Goal: Task Accomplishment & Management: Manage account settings

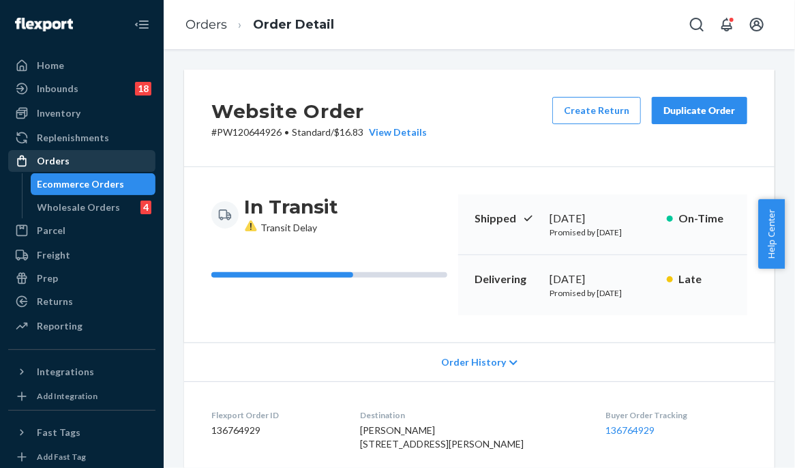
click at [69, 162] on div "Orders" at bounding box center [82, 160] width 145 height 19
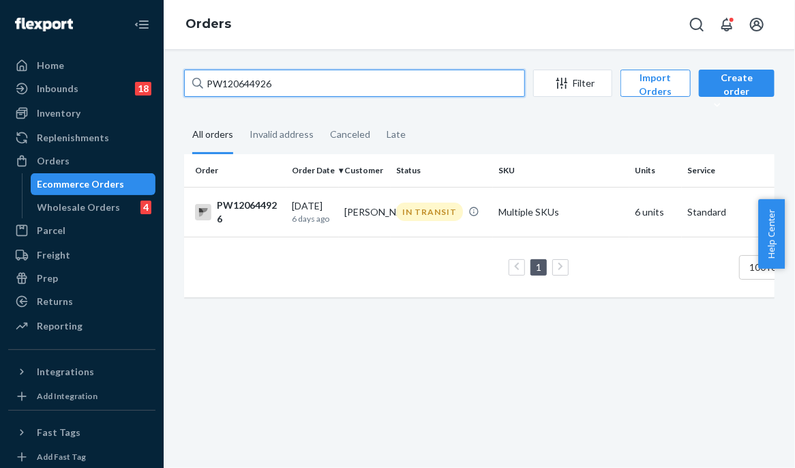
drag, startPoint x: 233, startPoint y: 87, endPoint x: 168, endPoint y: 86, distance: 64.8
click at [168, 86] on div "PW120644926 Filter Import Orders Create order Ecommerce order Removal order All…" at bounding box center [479, 258] width 631 height 419
paste input "05767"
type input "PW120605767"
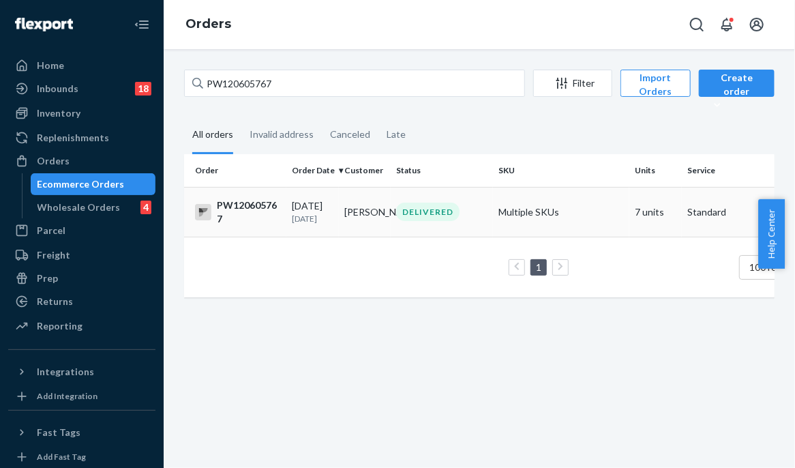
click at [395, 207] on div "DELIVERED" at bounding box center [441, 211] width 97 height 18
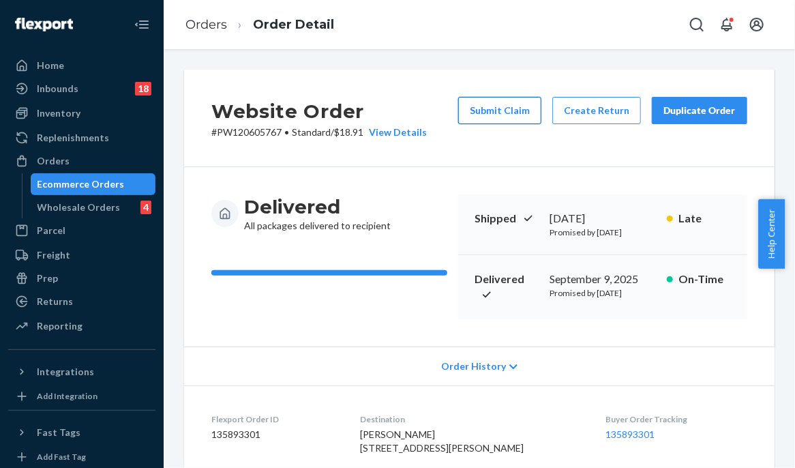
click at [510, 115] on button "Submit Claim" at bounding box center [499, 110] width 83 height 27
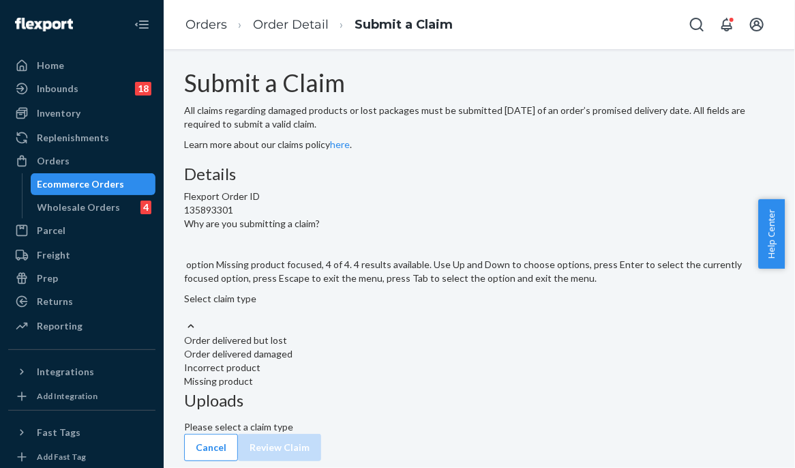
click at [354, 388] on div "Missing product" at bounding box center [479, 381] width 590 height 14
click at [185, 319] on input "Why are you submitting a claim? option Missing product focused, 4 of 4. 4 resul…" at bounding box center [184, 312] width 1 height 14
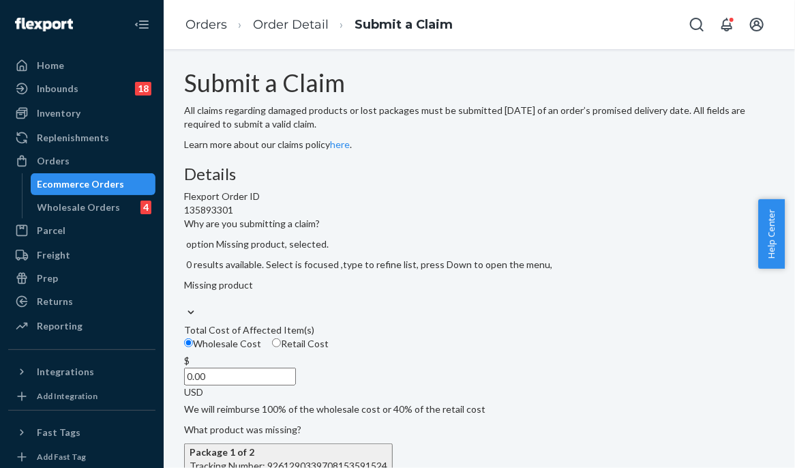
scroll to position [373, 0]
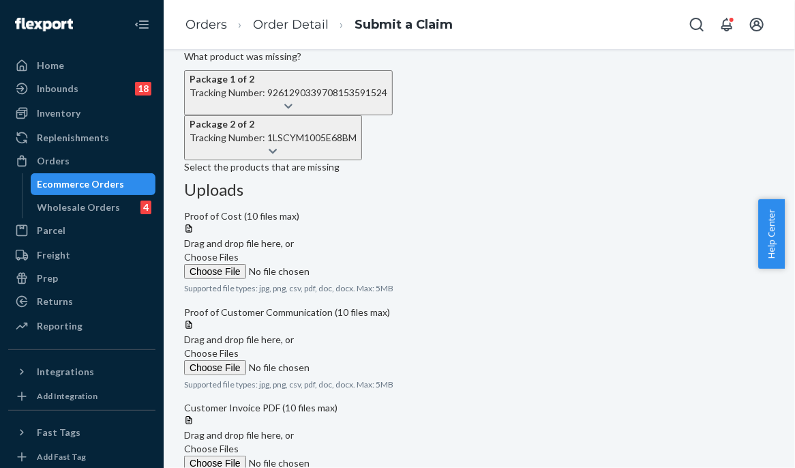
click at [292, 111] on icon at bounding box center [288, 107] width 8 height 10
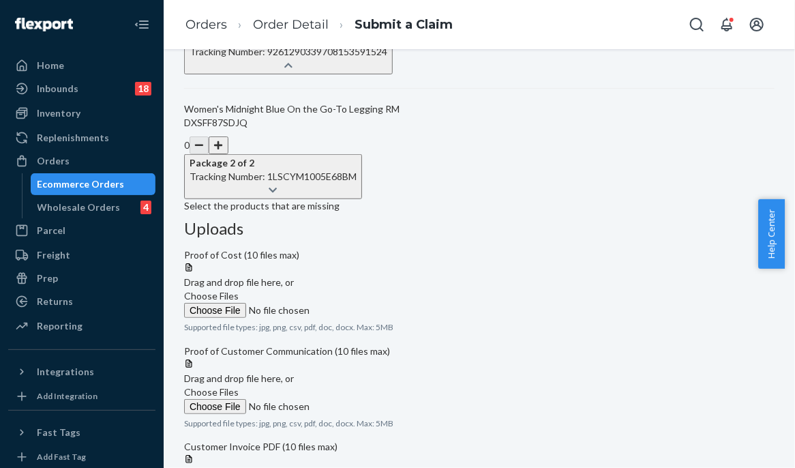
click at [393, 74] on button "Package 1 of 2 Tracking Number: 9261290339708153591524" at bounding box center [288, 51] width 209 height 45
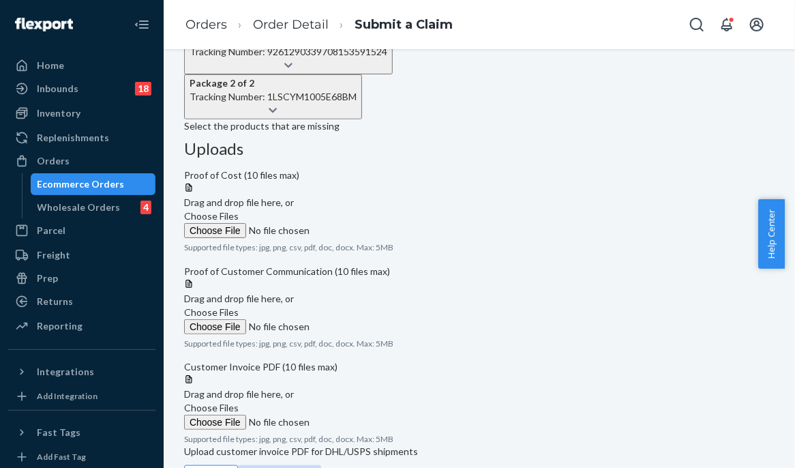
click at [362, 119] on button "Package 2 of 2 Tracking Number: 1LSCYM1005E68BM" at bounding box center [273, 96] width 178 height 45
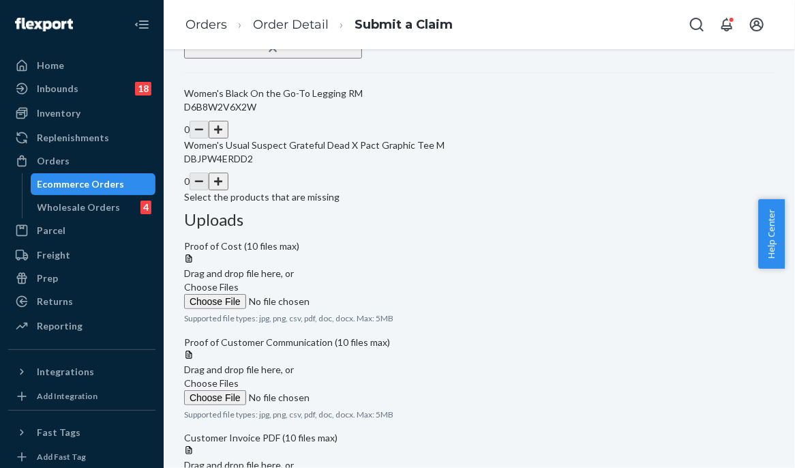
scroll to position [472, 0]
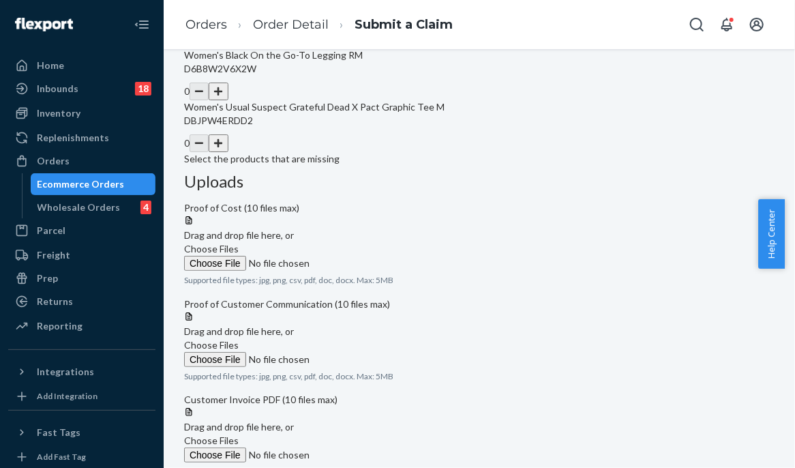
click at [228, 100] on button "button" at bounding box center [218, 91] width 19 height 18
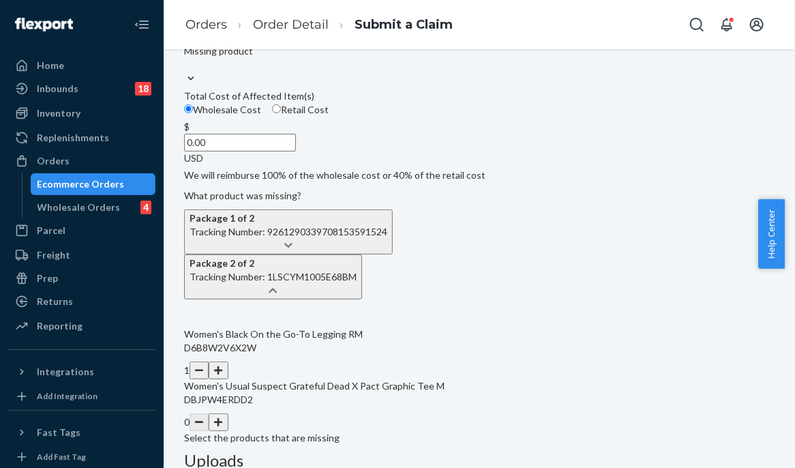
scroll to position [0, 0]
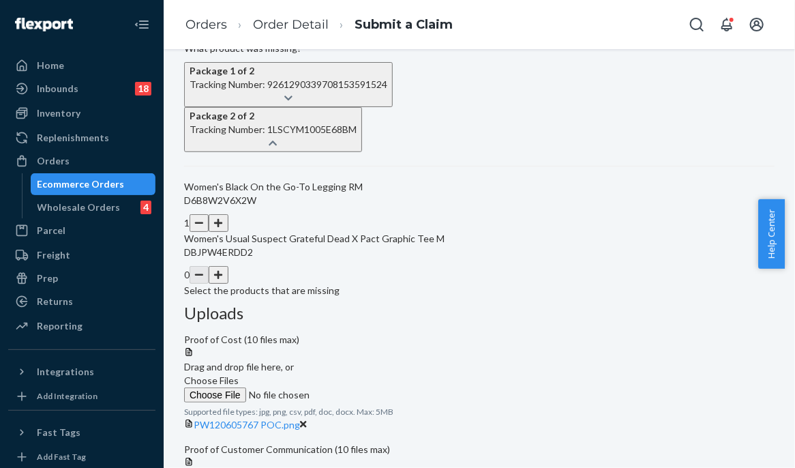
scroll to position [341, 0]
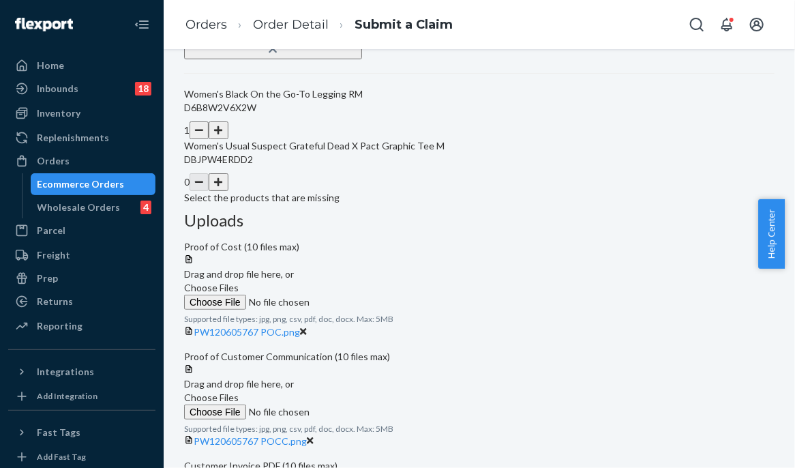
scroll to position [479, 0]
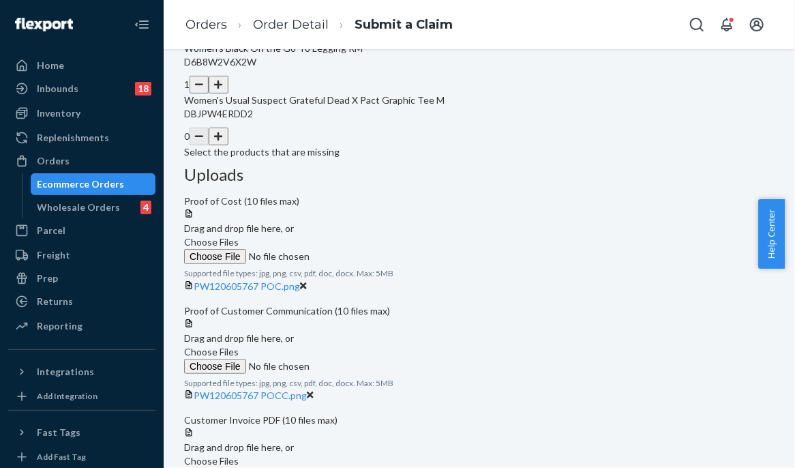
click at [239, 455] on span "Choose Files" at bounding box center [211, 461] width 55 height 12
click at [369, 467] on input "Choose Files" at bounding box center [276, 475] width 185 height 15
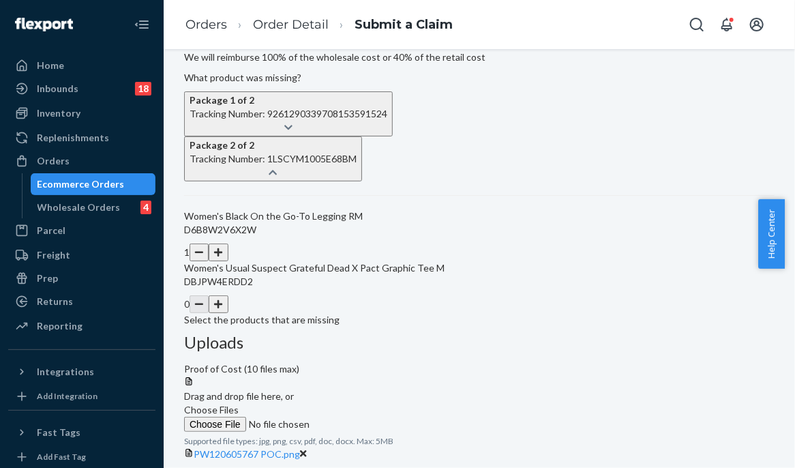
scroll to position [206, 0]
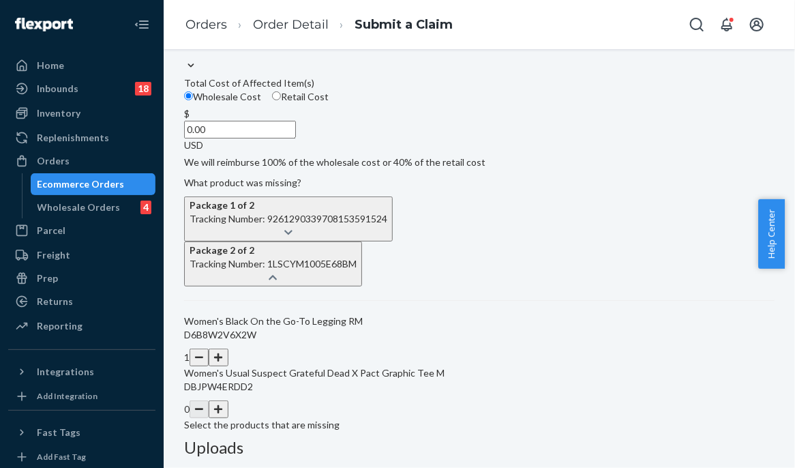
click at [296, 138] on input "0.00" at bounding box center [240, 130] width 112 height 18
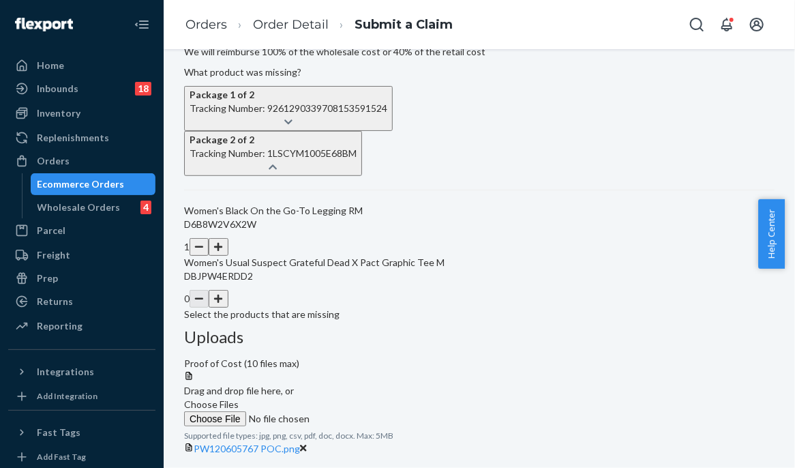
scroll to position [532, 0]
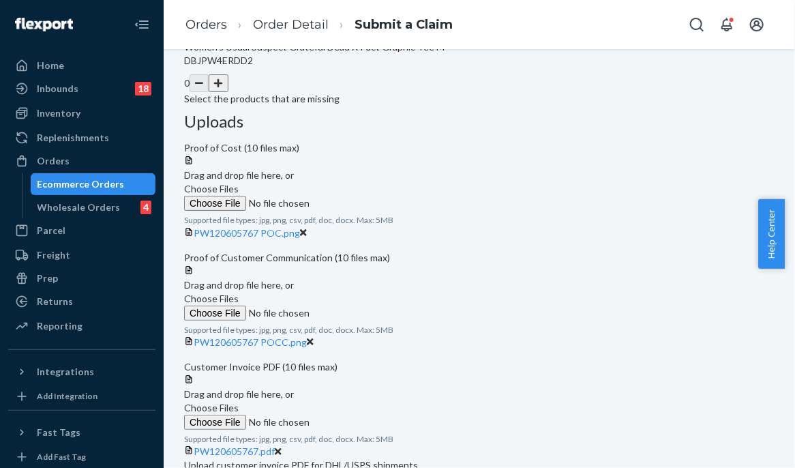
type input "24.00"
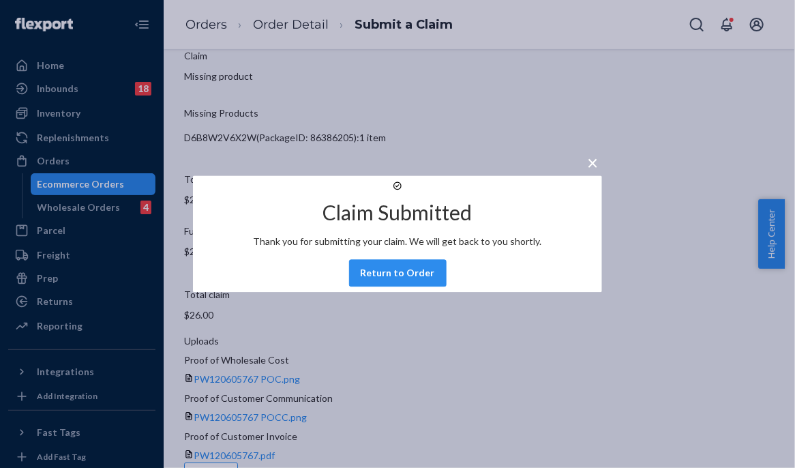
drag, startPoint x: 400, startPoint y: 297, endPoint x: 55, endPoint y: 242, distance: 349.2
click at [400, 287] on button "Return to Order" at bounding box center [397, 273] width 97 height 27
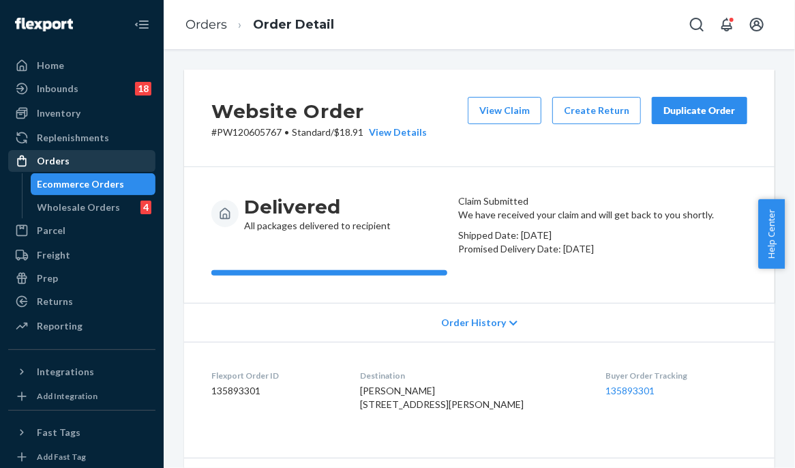
click at [100, 163] on div "Orders" at bounding box center [82, 160] width 145 height 19
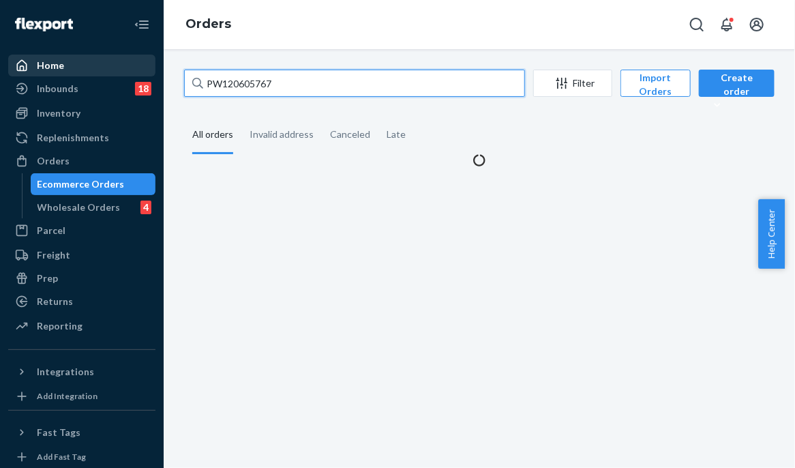
drag, startPoint x: 309, startPoint y: 80, endPoint x: 132, endPoint y: 67, distance: 178.4
click at [132, 67] on div "Home Inbounds 18 Shipping Plans Problems 18 Inventory Products Branded Packagin…" at bounding box center [397, 234] width 795 height 468
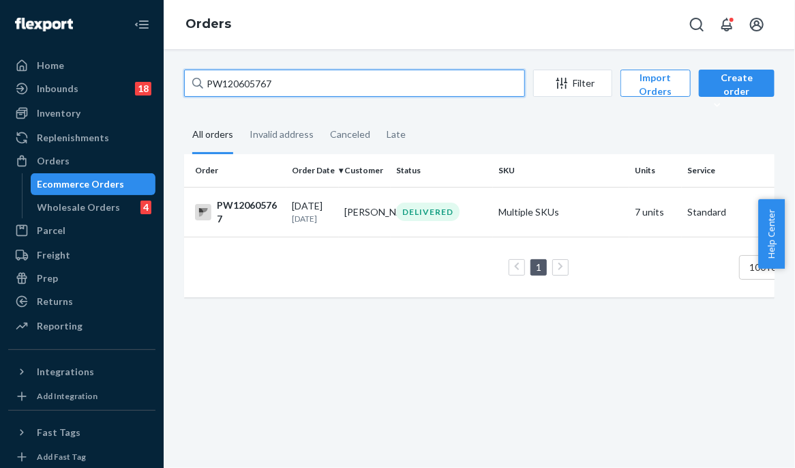
paste input "576170"
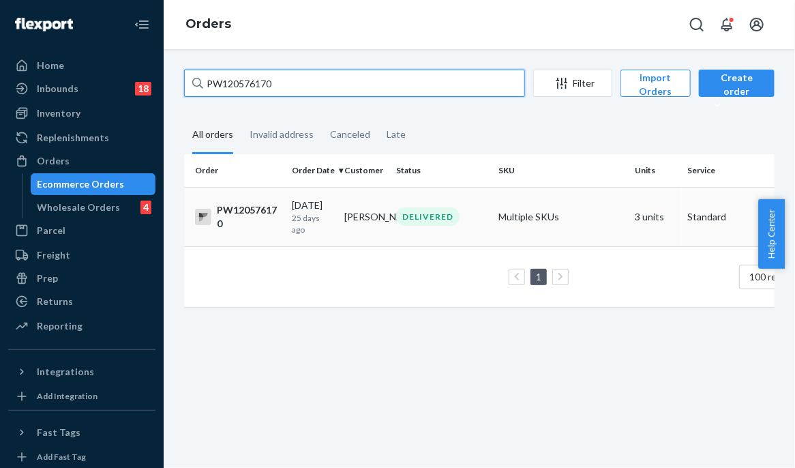
type input "PW120576170"
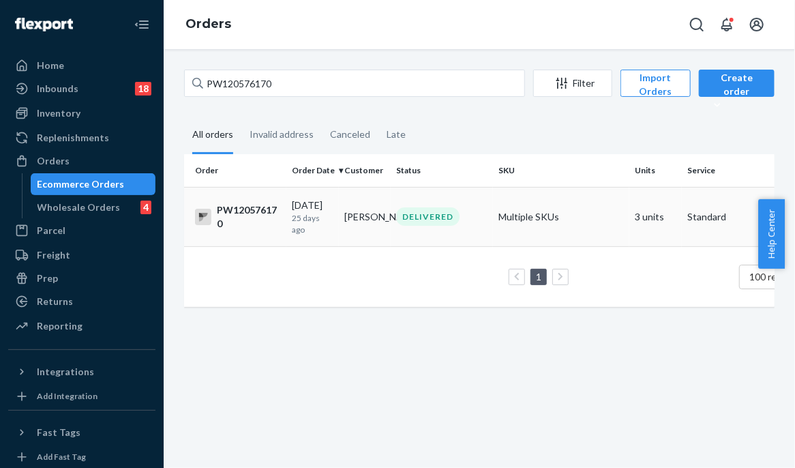
click at [372, 225] on td "[PERSON_NAME]" at bounding box center [365, 216] width 52 height 59
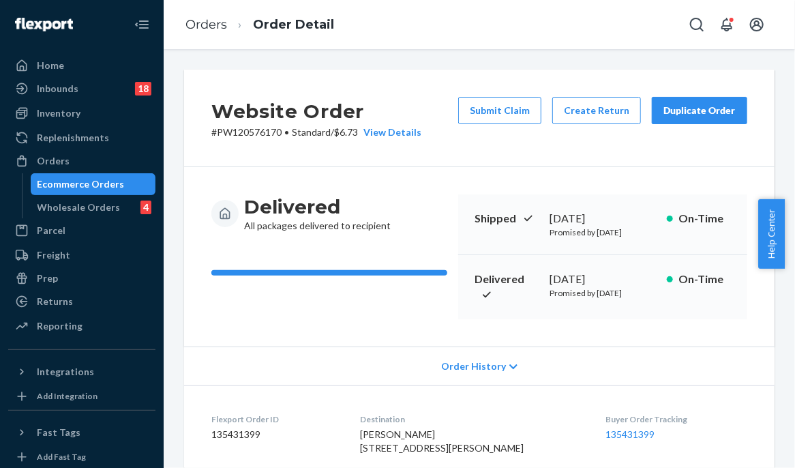
click at [310, 74] on div "Website Order # PW120576170 • Standard / $6.73 View Details Submit Claim Create…" at bounding box center [479, 118] width 590 height 97
click at [177, 66] on div "Website Order # PW120576170 • Standard / $6.73 View Details Submit Claim Create…" at bounding box center [479, 258] width 631 height 419
click at [379, 171] on div "Delivered All packages delivered to recipient Shipped [DATE] Promised by [DATE]…" at bounding box center [479, 256] width 590 height 179
click at [388, 168] on div "Delivered All packages delivered to recipient Shipped [DATE] Promised by [DATE]…" at bounding box center [479, 256] width 590 height 179
click at [91, 162] on div "Orders" at bounding box center [82, 160] width 145 height 19
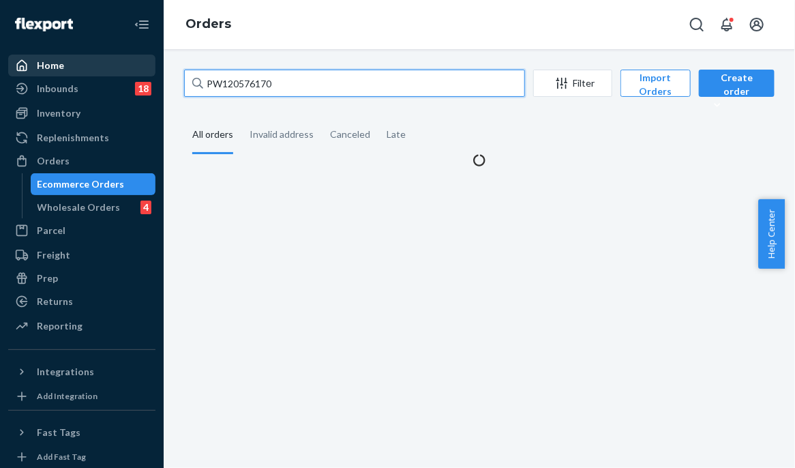
drag, startPoint x: 305, startPoint y: 88, endPoint x: 46, endPoint y: 74, distance: 260.1
click at [46, 74] on div "Home Inbounds 18 Shipping Plans Problems 18 Inventory Products Branded Packagin…" at bounding box center [397, 234] width 795 height 468
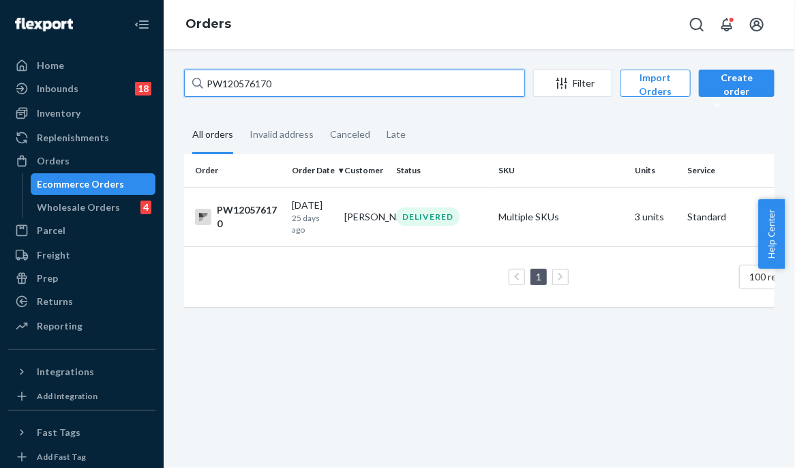
paste input "629449"
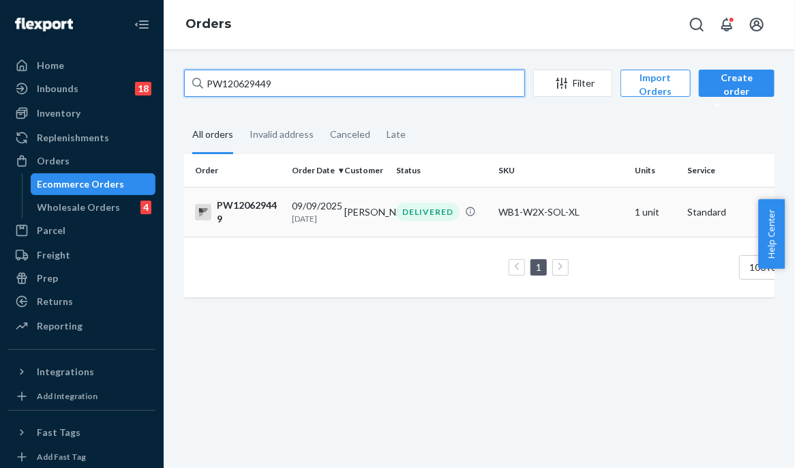
type input "PW120629449"
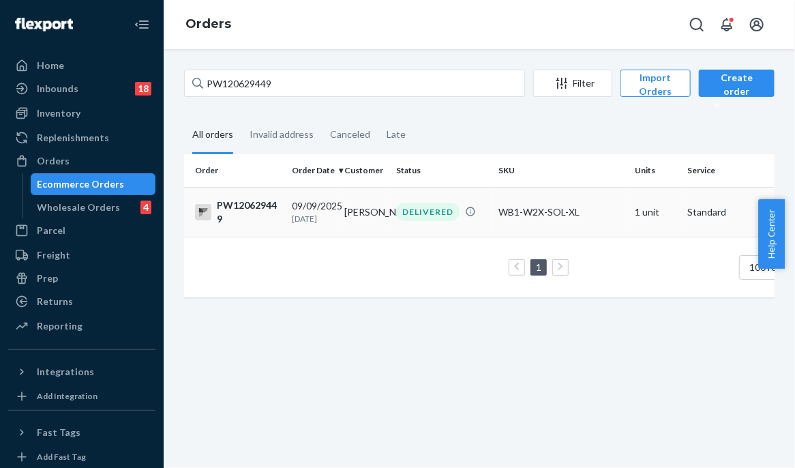
click at [425, 212] on div "DELIVERED" at bounding box center [427, 211] width 63 height 18
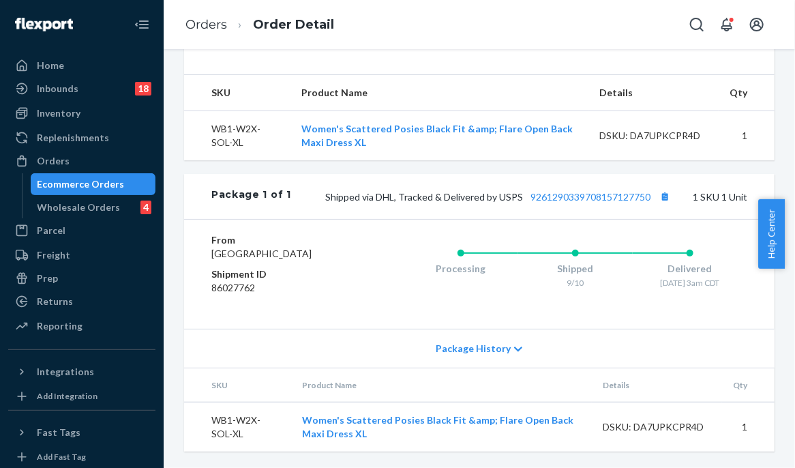
scroll to position [485, 0]
click at [579, 191] on link "9261290339708157127750" at bounding box center [590, 197] width 120 height 12
click at [61, 147] on div "Replenishments" at bounding box center [82, 137] width 145 height 19
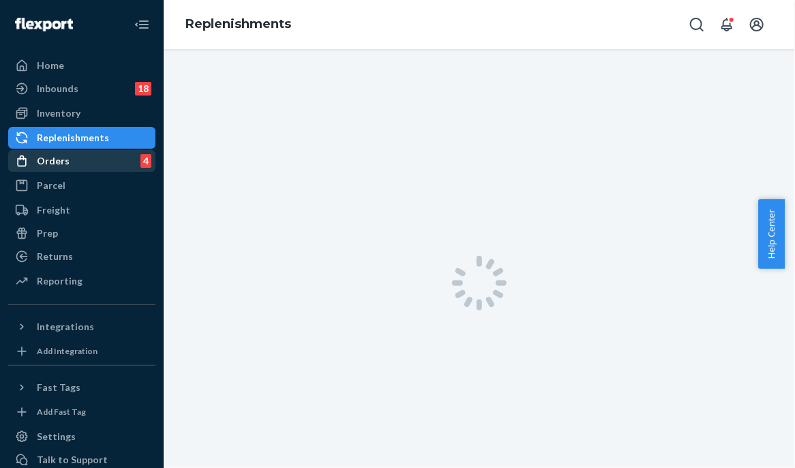
click at [67, 163] on div "Orders 4" at bounding box center [82, 160] width 145 height 19
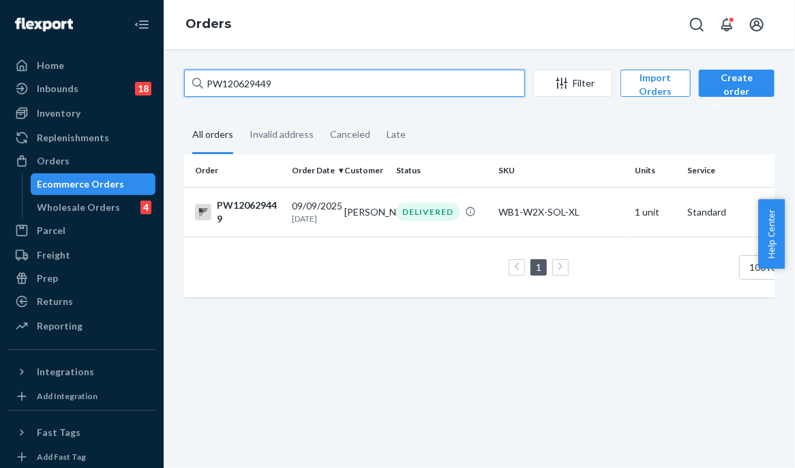
drag, startPoint x: 230, startPoint y: 81, endPoint x: 164, endPoint y: 74, distance: 66.5
click at [164, 74] on div "PW120629449 Filter Import Orders Create order Ecommerce order Removal order All…" at bounding box center [479, 258] width 631 height 419
paste input "0280"
type input "PW120620280"
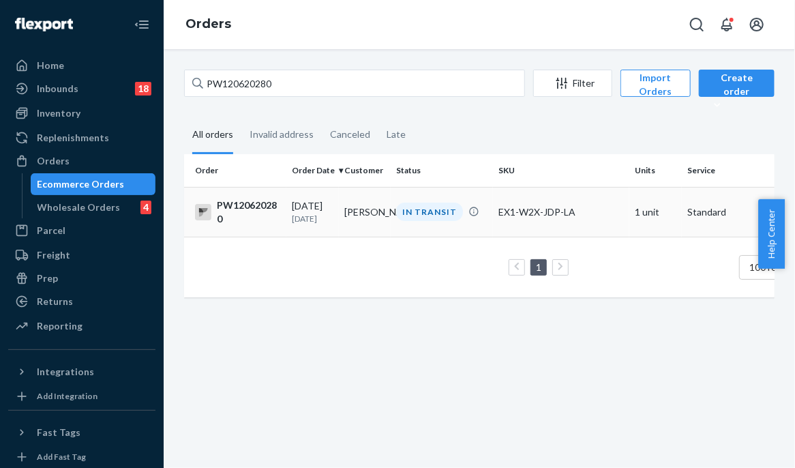
click at [365, 224] on td "[PERSON_NAME]" at bounding box center [365, 212] width 52 height 50
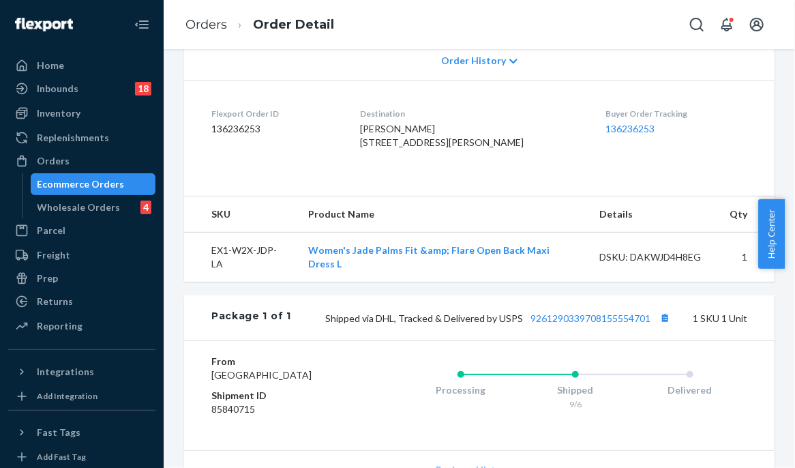
scroll to position [458, 0]
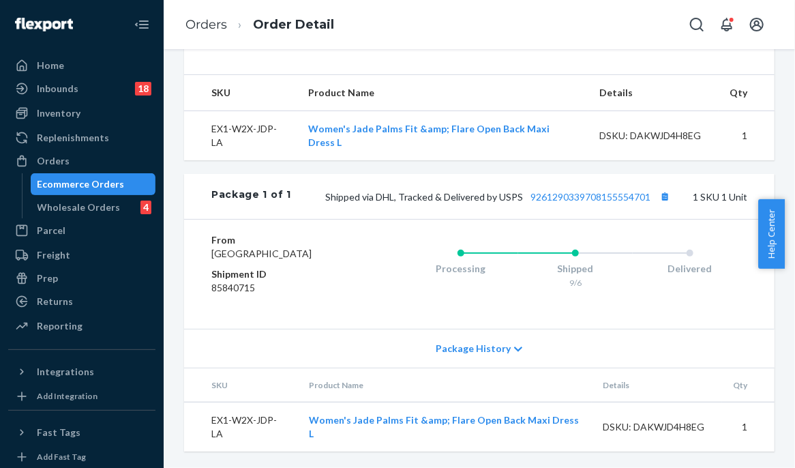
click at [566, 187] on div "Shipped via DHL, Tracked & Delivered by USPS 9261290339708155554701 1 SKU 1 Unit" at bounding box center [519, 196] width 456 height 18
click at [565, 197] on link "9261290339708155554701" at bounding box center [590, 197] width 120 height 12
